Goal: Check status

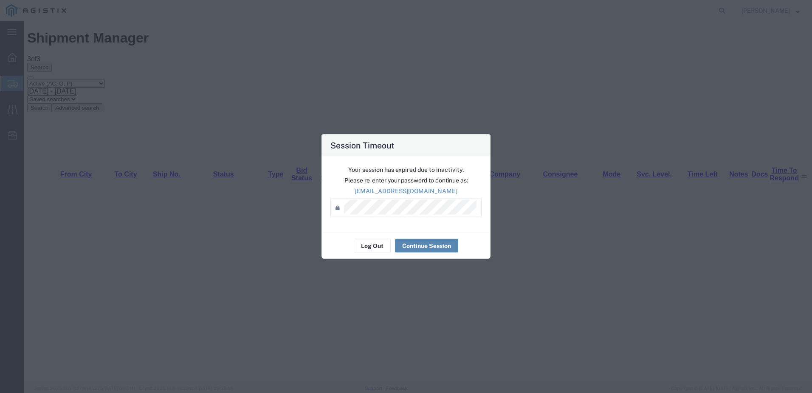
click at [426, 246] on button "Continue Session" at bounding box center [426, 246] width 63 height 14
